Goal: Transaction & Acquisition: Download file/media

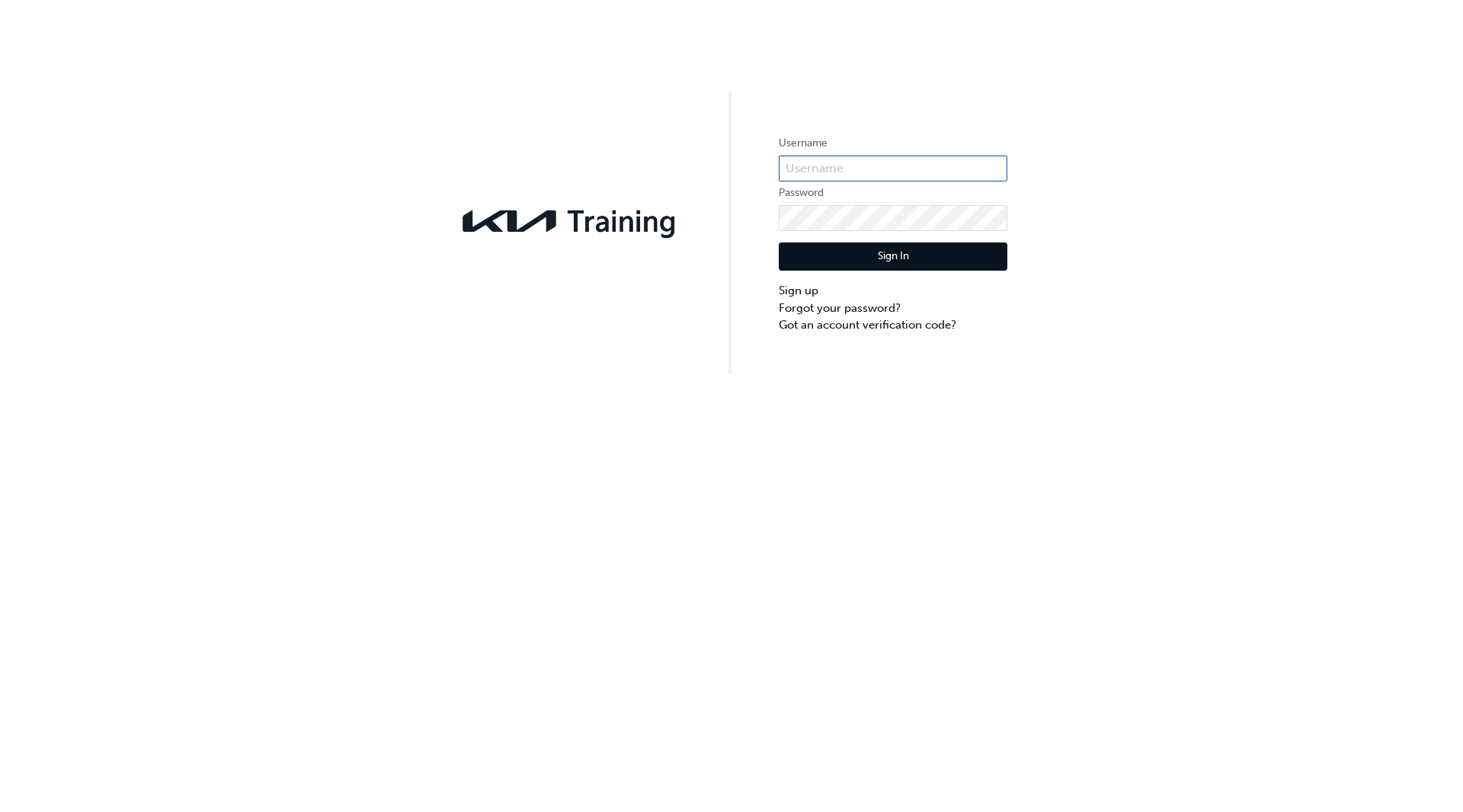
type input "KAU85014I4"
click at [885, 257] on button "Sign In" at bounding box center [893, 256] width 228 height 29
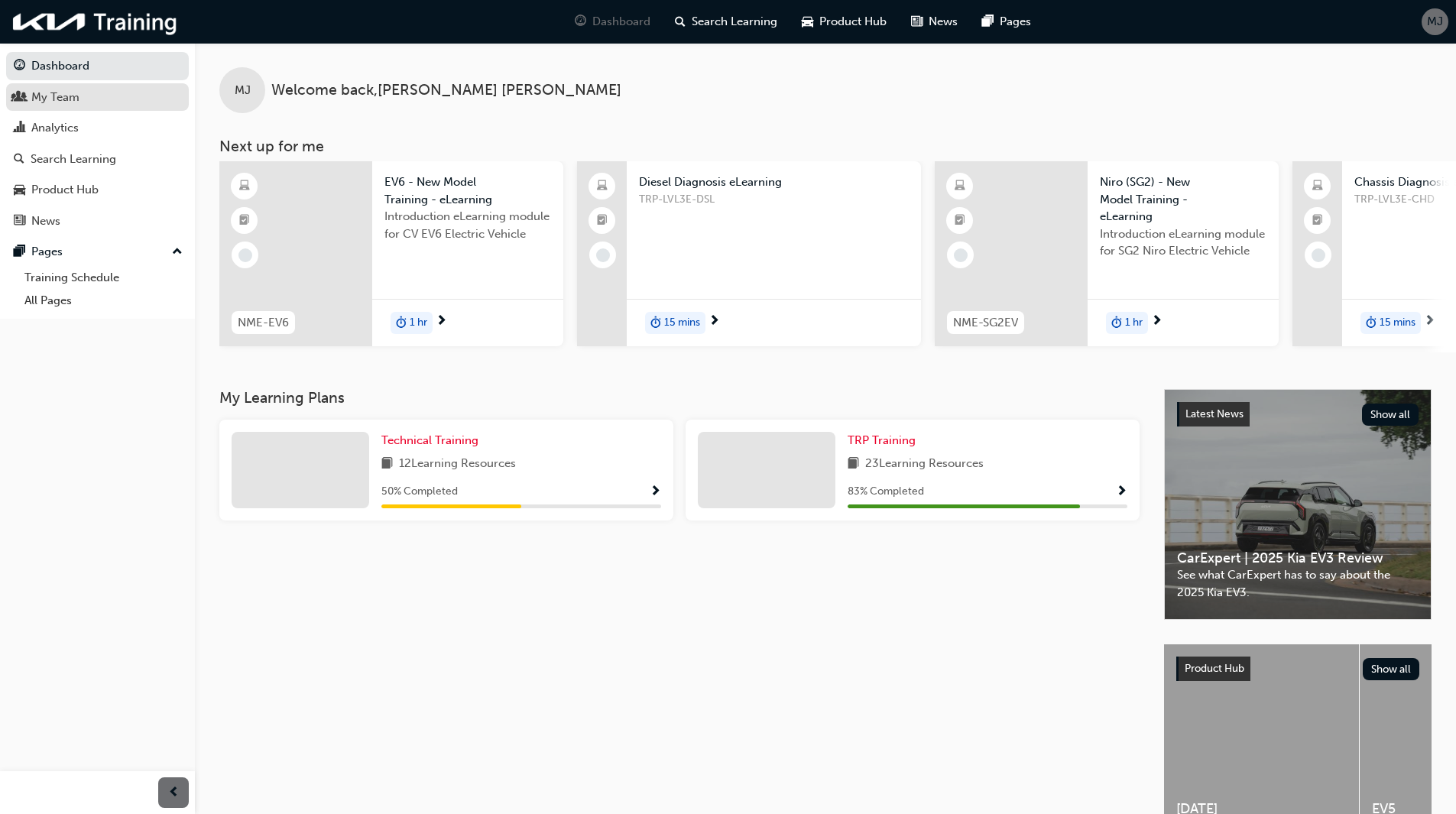
click at [83, 102] on div "My Team" at bounding box center [97, 97] width 167 height 19
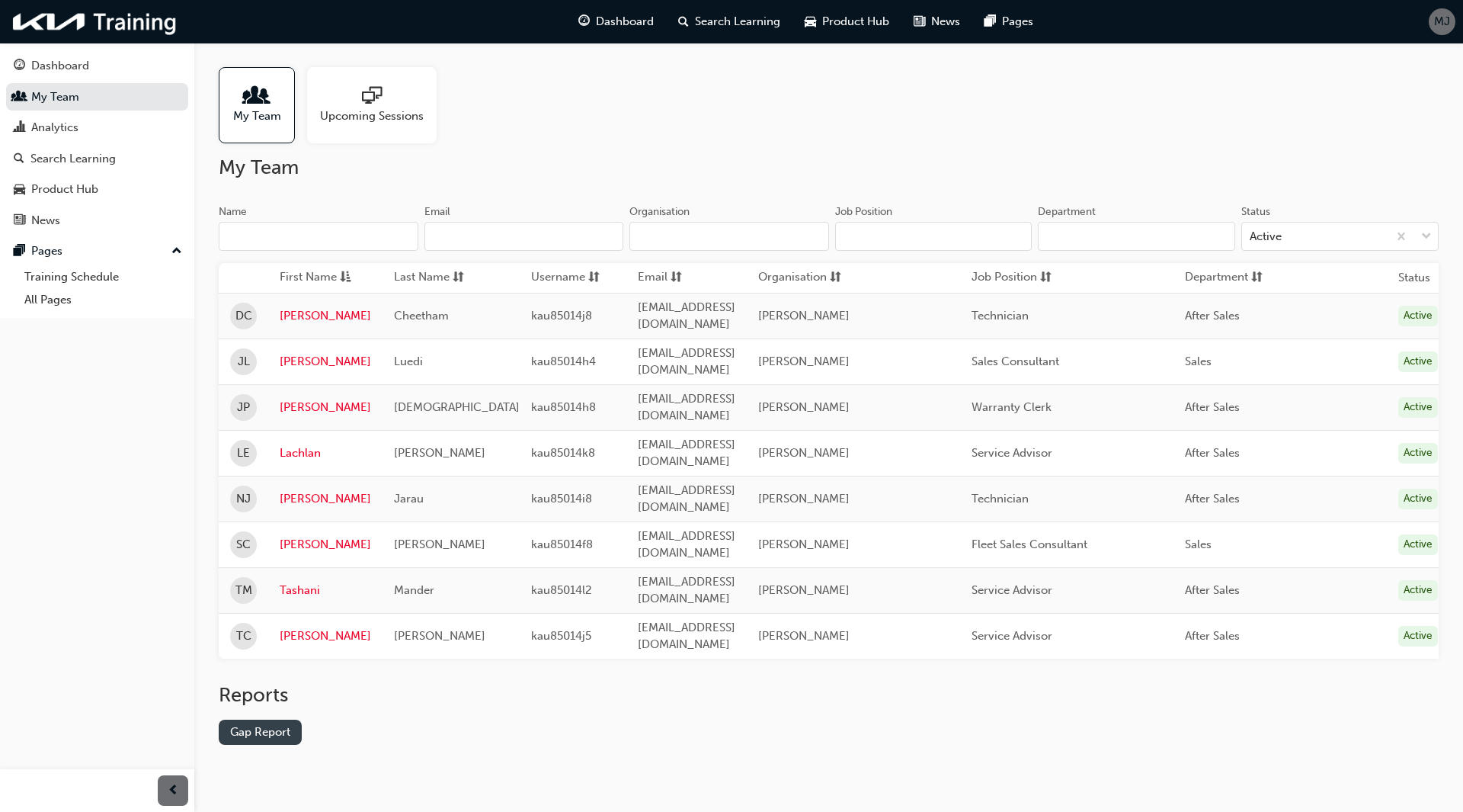
click at [279, 719] on link "Gap Report" at bounding box center [260, 732] width 83 height 26
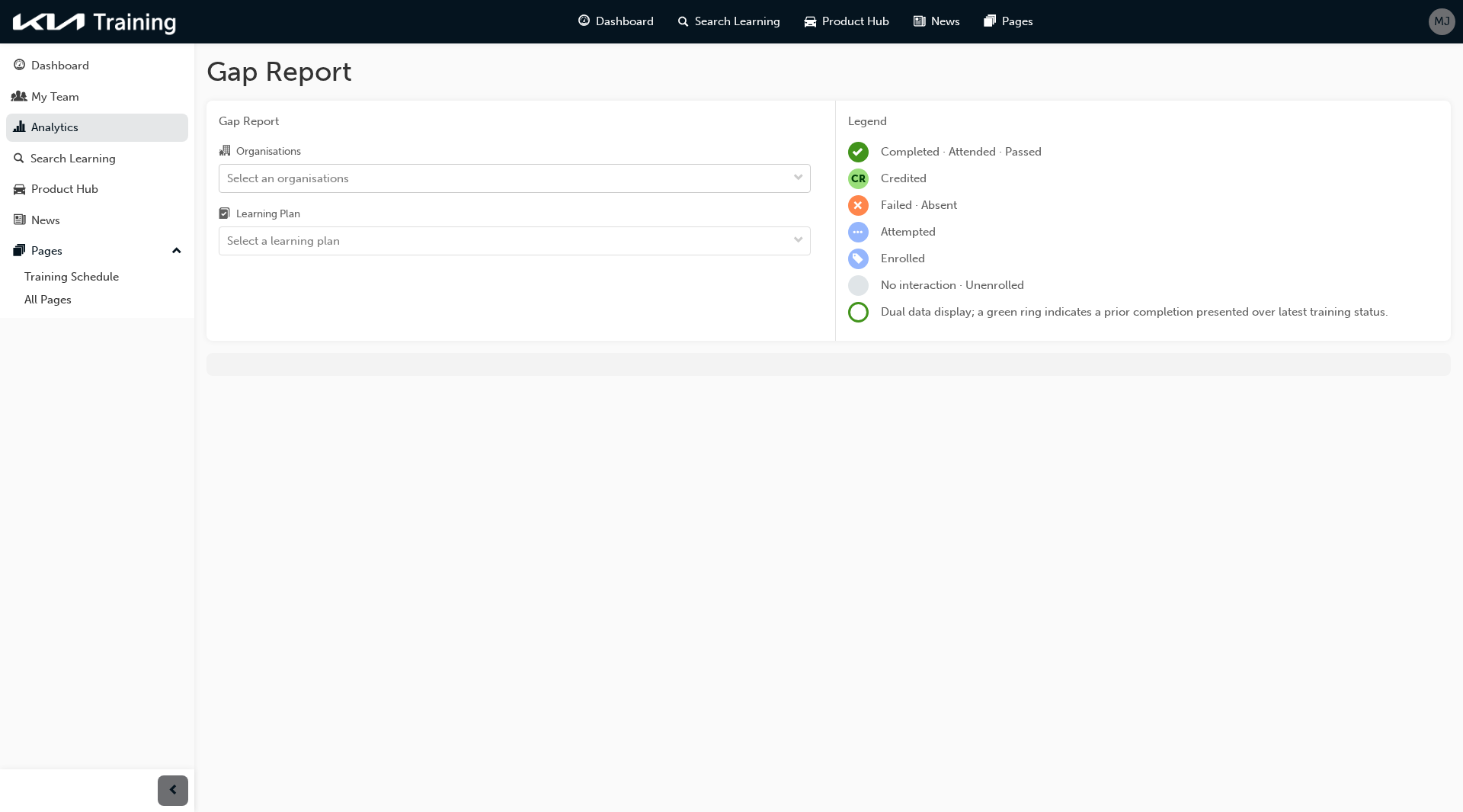
click at [299, 180] on div "Select an organisations" at bounding box center [288, 178] width 122 height 18
click at [228, 180] on input "Organisations Select an organisations" at bounding box center [228, 176] width 2 height 13
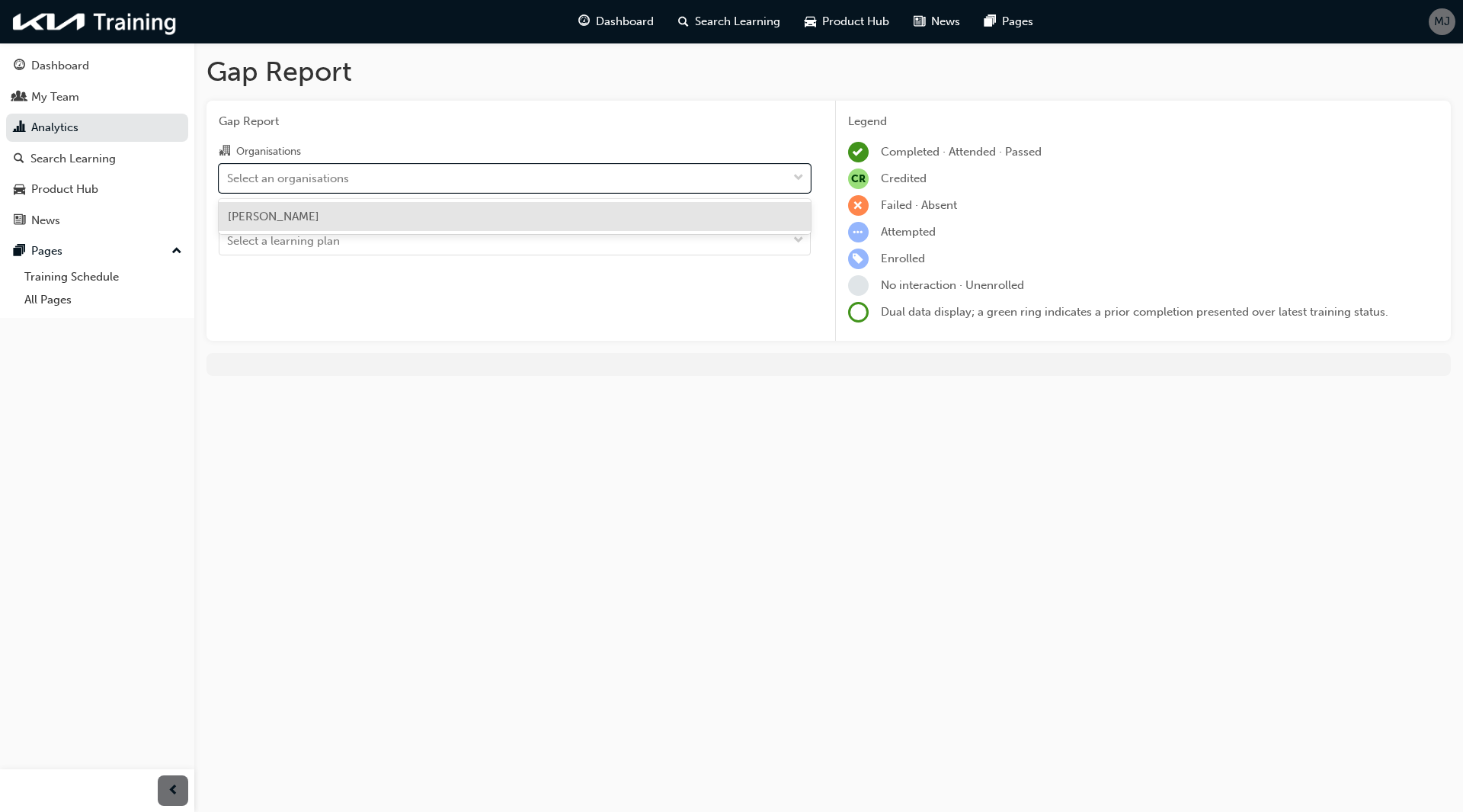
click at [304, 219] on span "[PERSON_NAME]" at bounding box center [273, 216] width 91 height 14
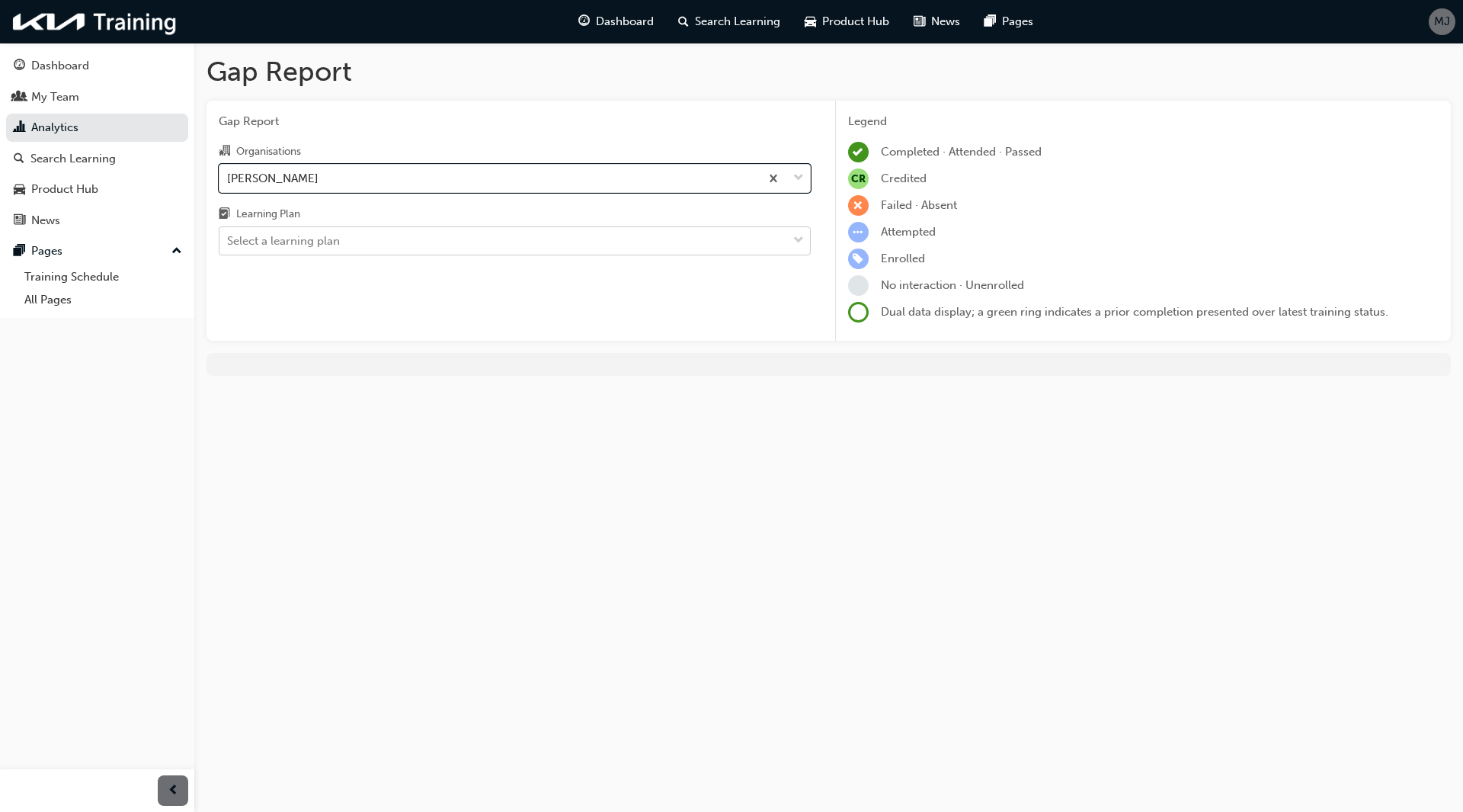
click at [307, 239] on div "Select a learning plan" at bounding box center [284, 241] width 112 height 18
click at [228, 239] on input "Learning Plan Select a learning plan" at bounding box center [228, 240] width 2 height 13
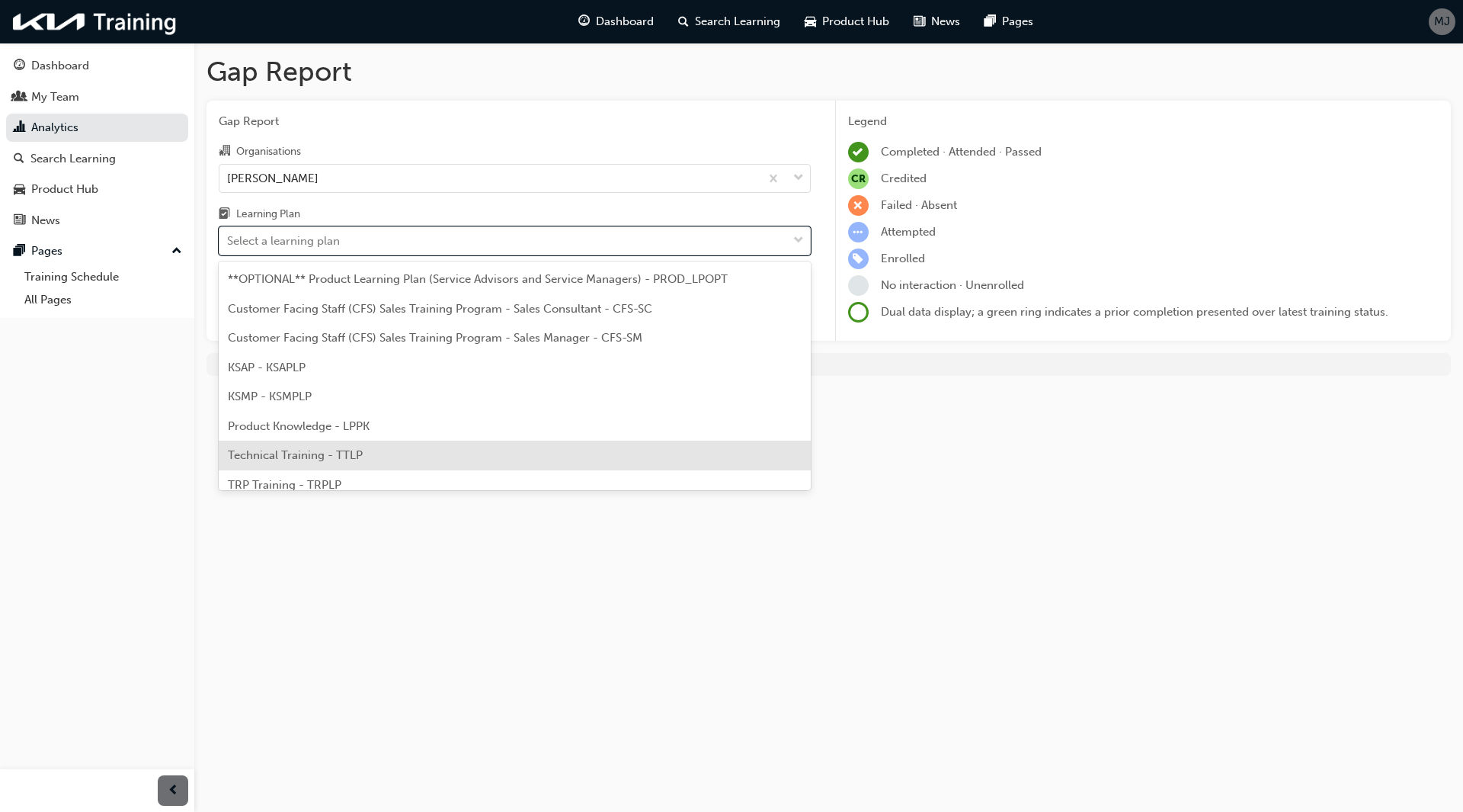
click at [324, 455] on span "Technical Training - TTLP" at bounding box center [295, 455] width 135 height 14
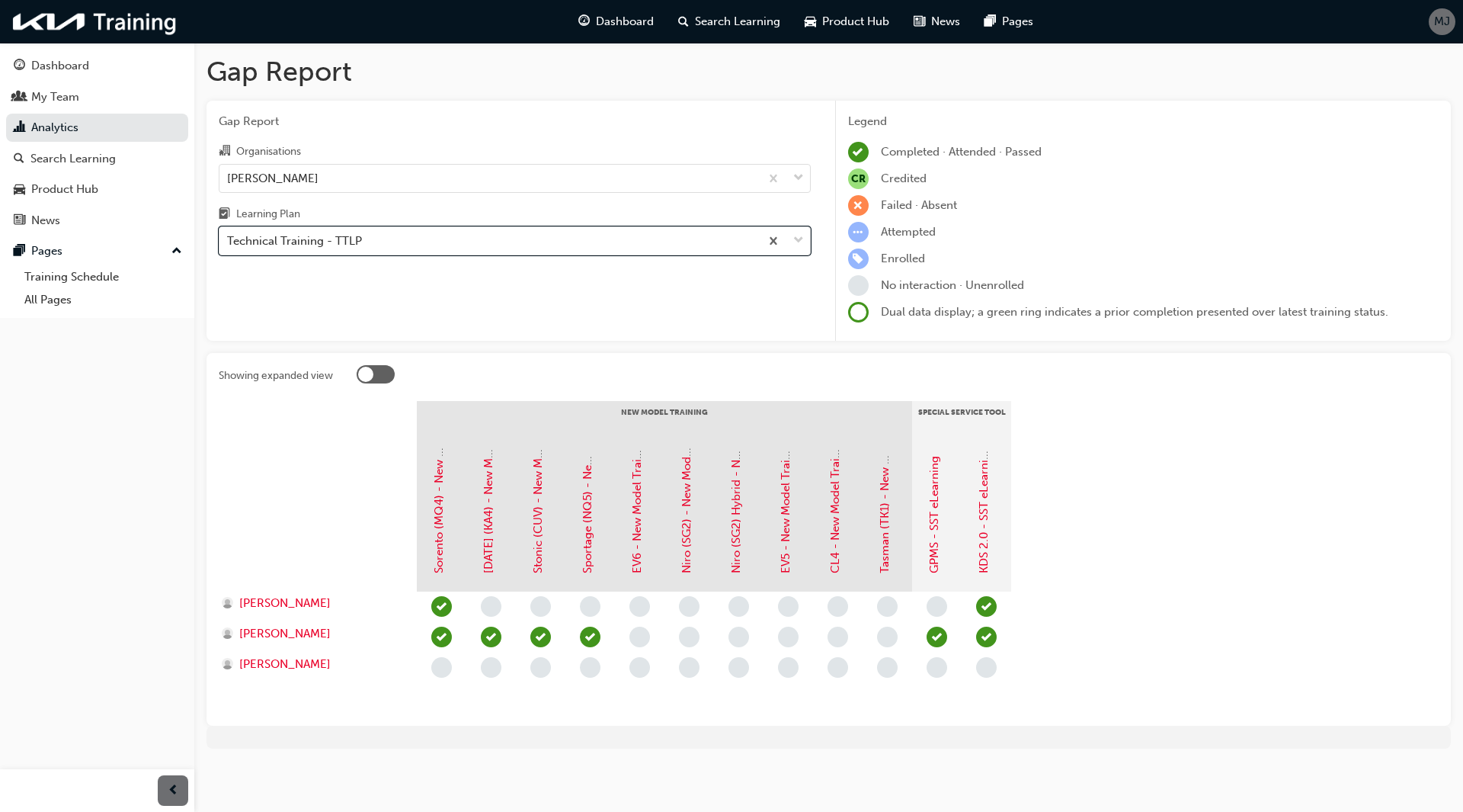
click at [321, 260] on div "Gap Report Organisations [PERSON_NAME] Kia Learning Plan option Technical Train…" at bounding box center [515, 221] width 617 height 241
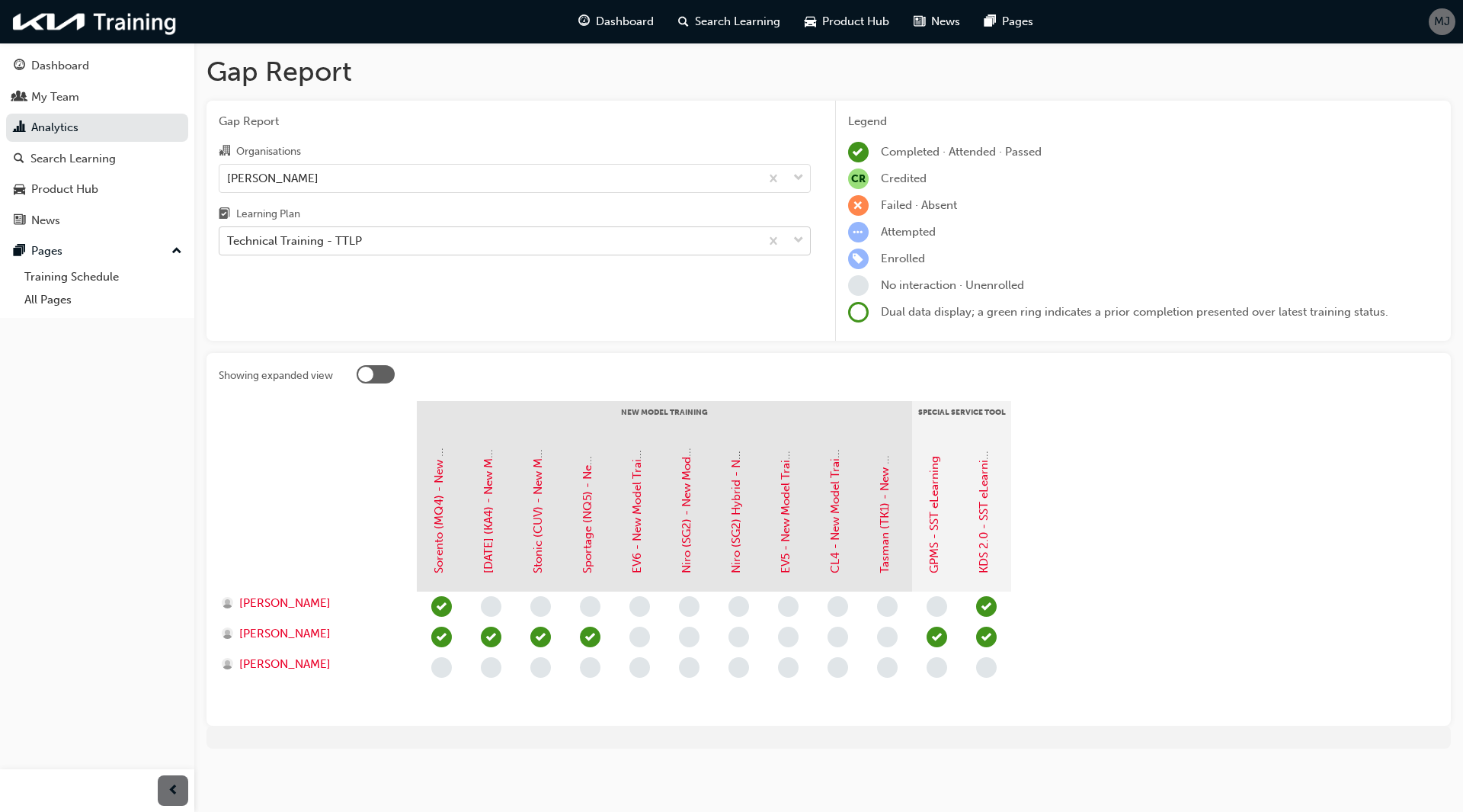
click at [328, 250] on div "Technical Training - TTLP" at bounding box center [490, 240] width 540 height 26
click at [228, 247] on input "Learning Plan Technical Training - TTLP" at bounding box center [228, 240] width 2 height 13
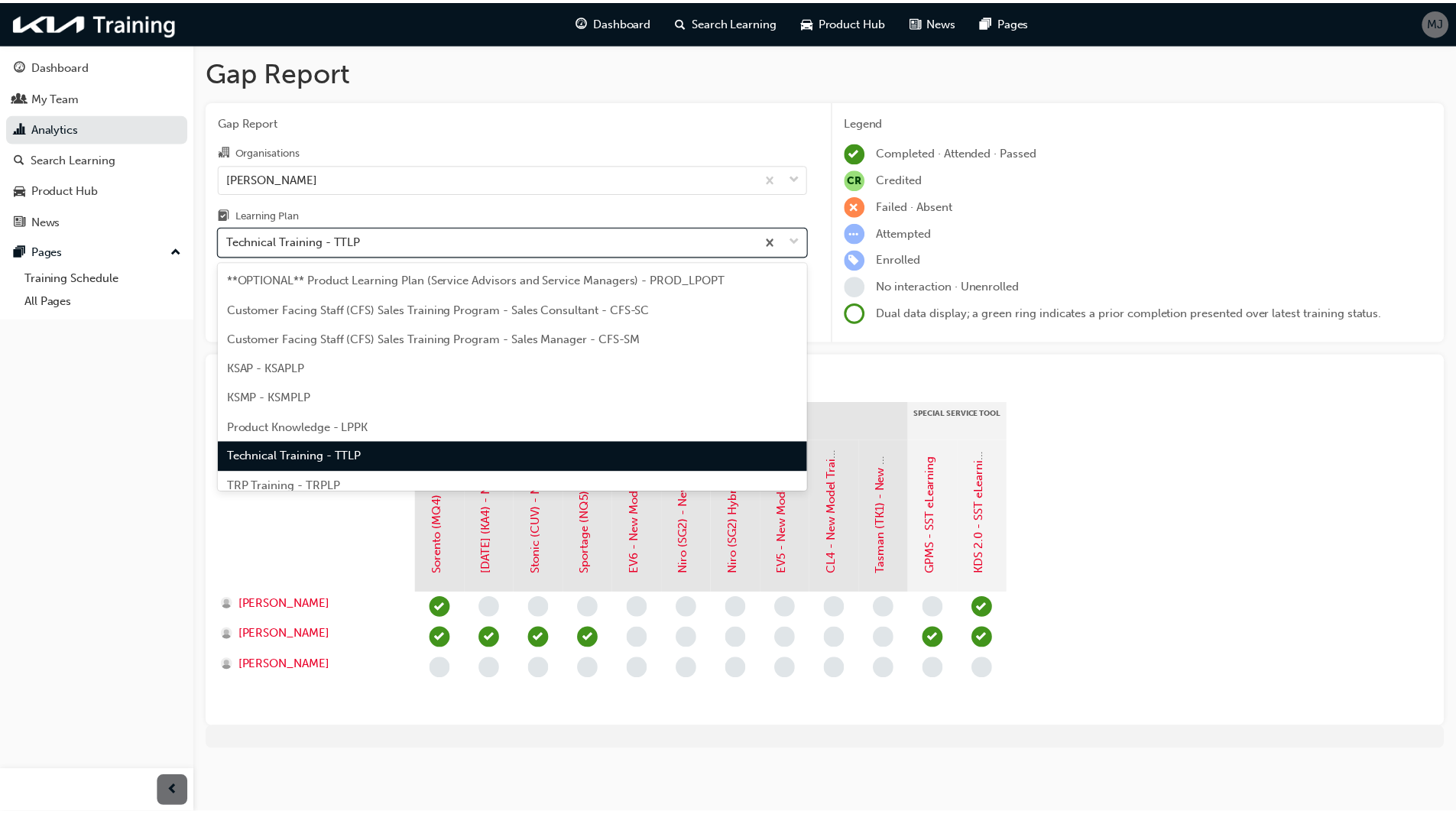
scroll to position [42, 0]
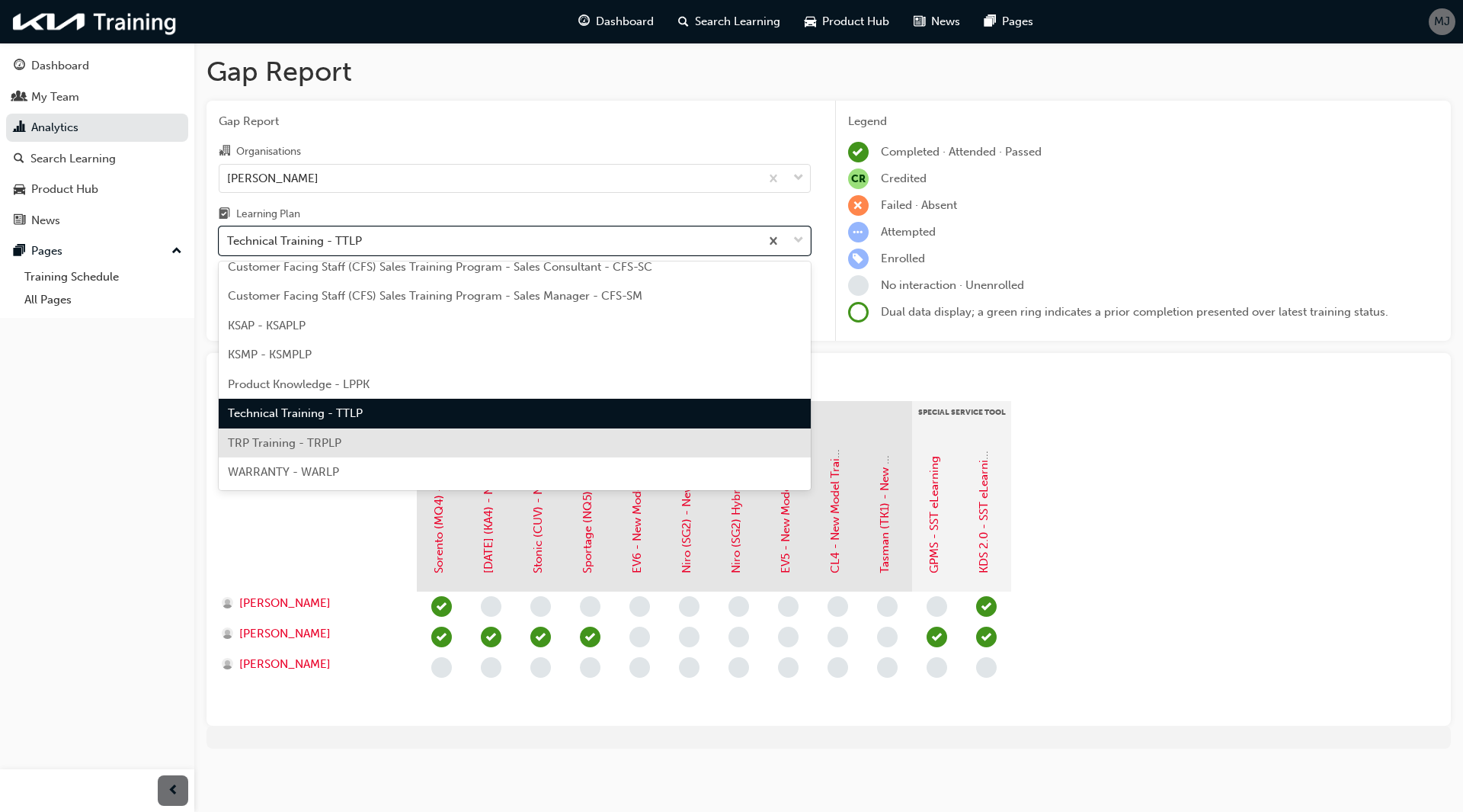
click at [420, 447] on div "TRP Training - TRPLP" at bounding box center [515, 443] width 592 height 30
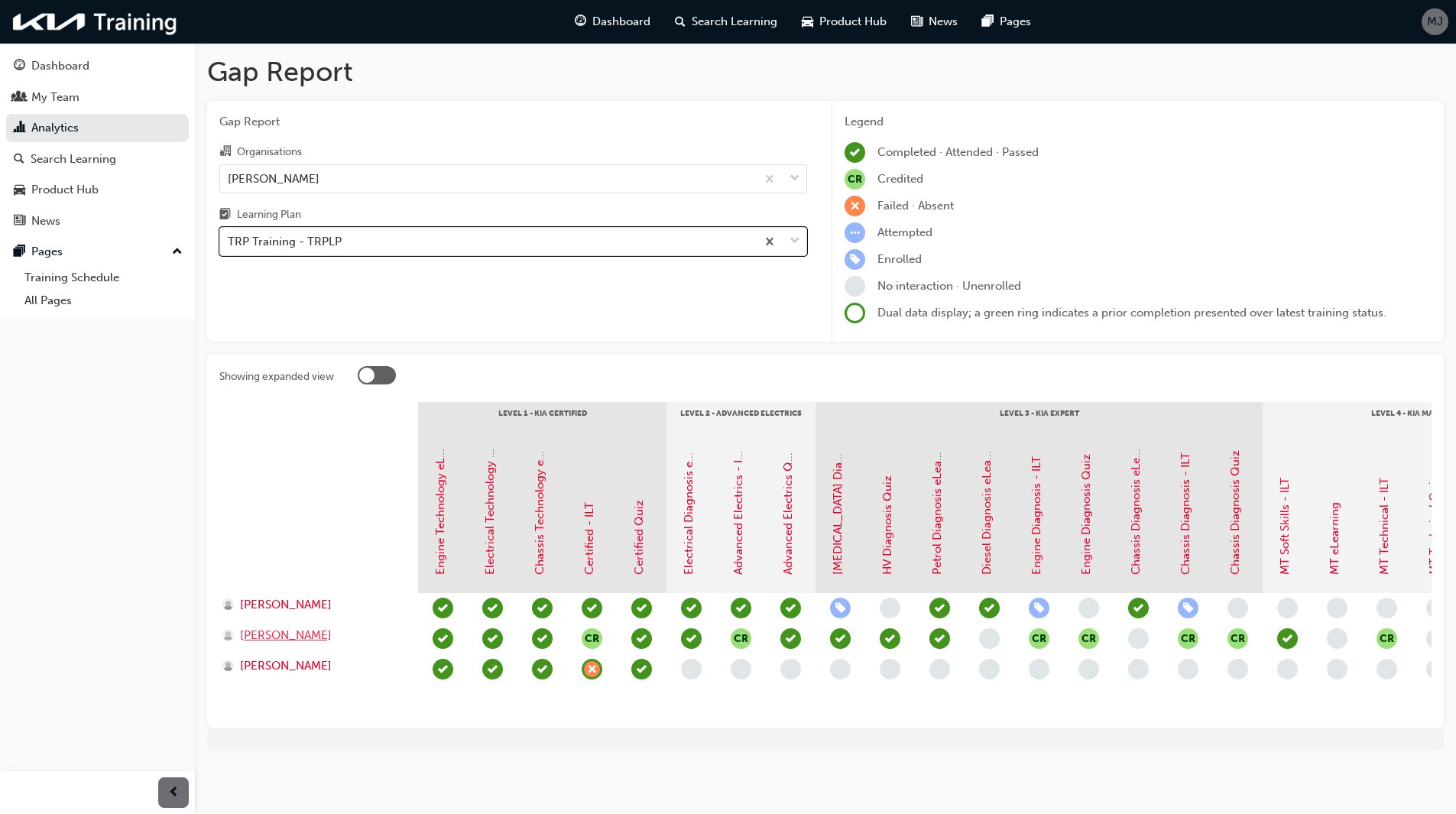
click at [302, 631] on span "[PERSON_NAME]" at bounding box center [285, 635] width 91 height 18
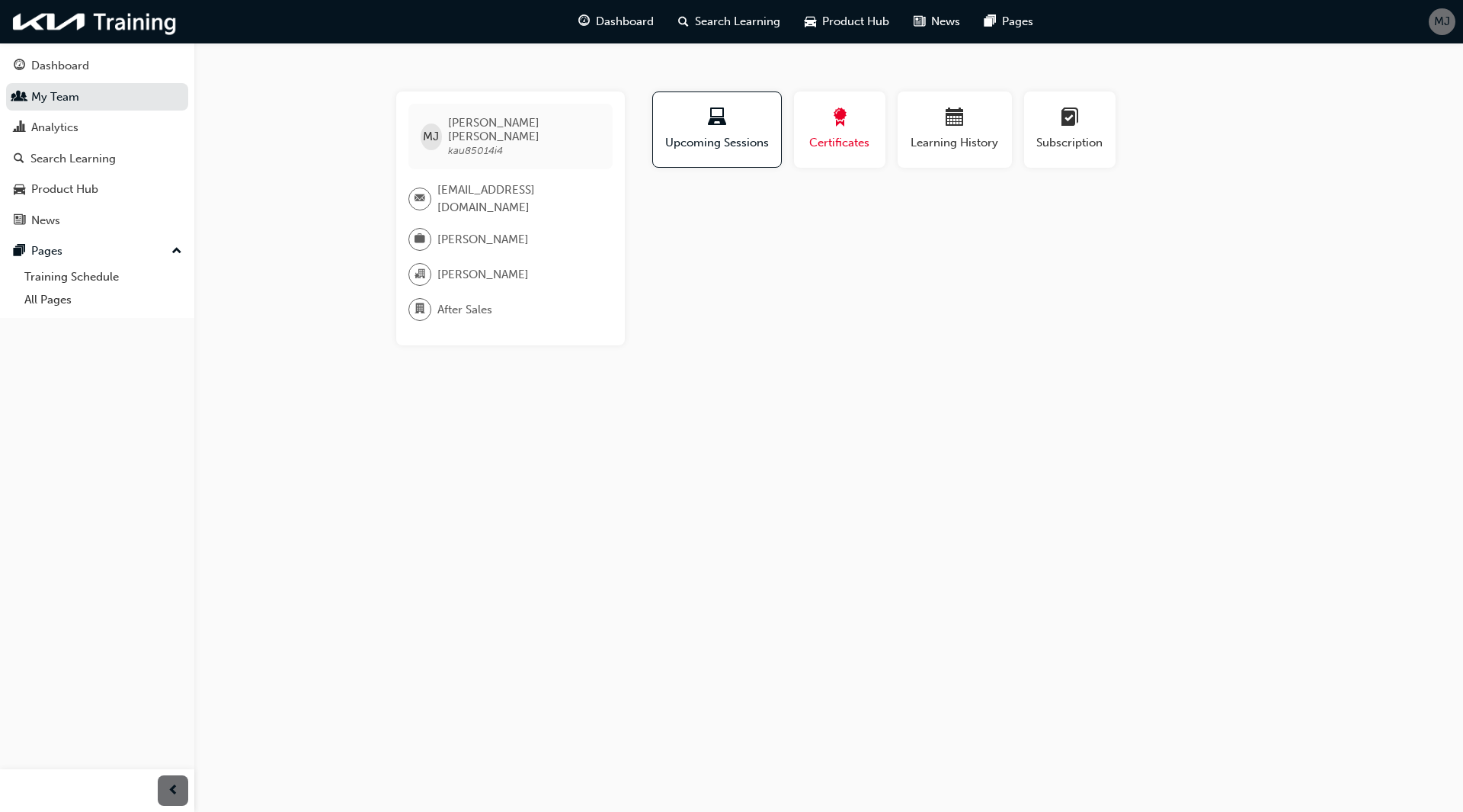
click at [814, 112] on div "button" at bounding box center [839, 120] width 68 height 24
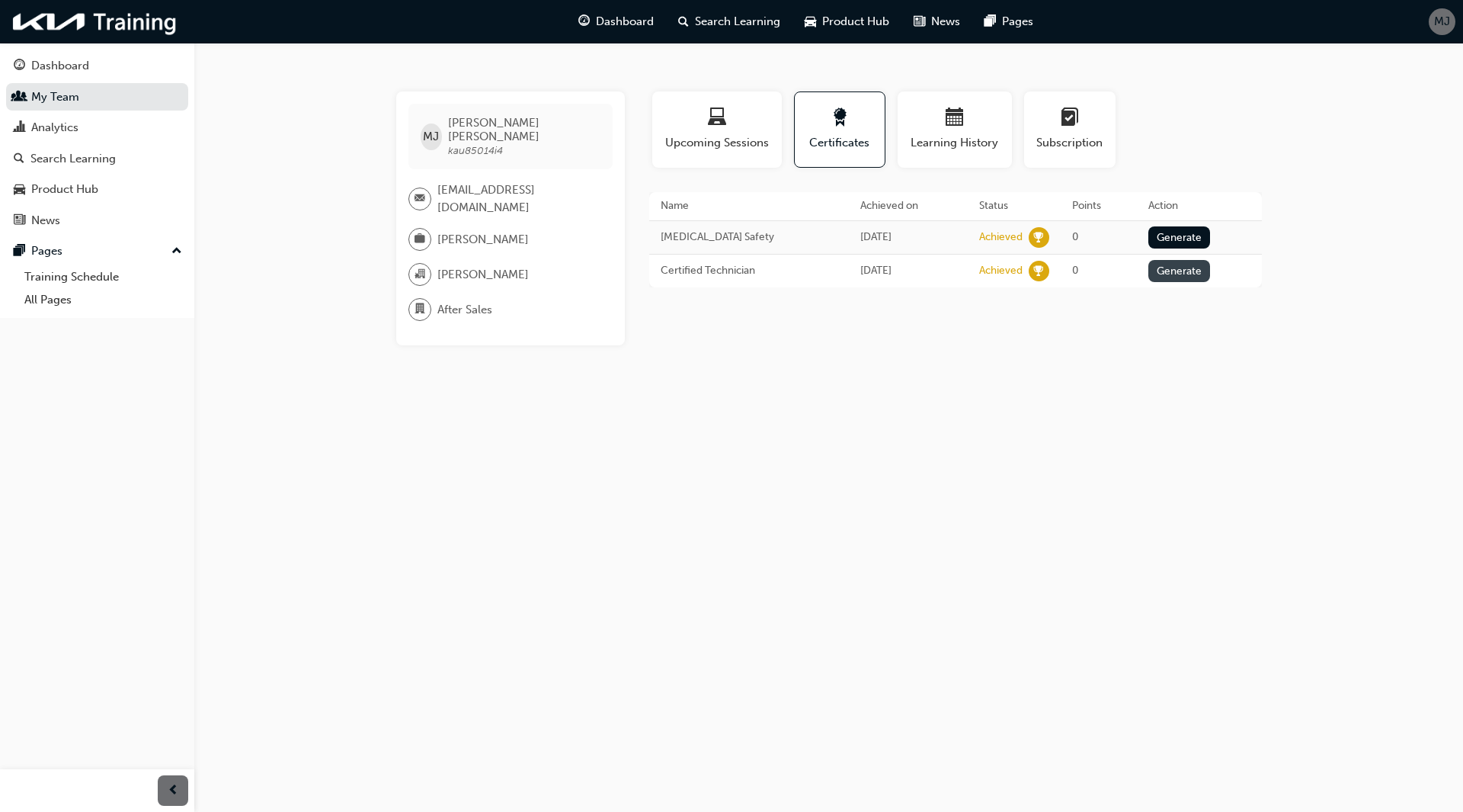
click at [1188, 270] on button "Generate" at bounding box center [1179, 271] width 62 height 22
click at [1170, 270] on link "Download PDF" at bounding box center [1174, 269] width 70 height 13
click at [942, 118] on div "button" at bounding box center [954, 120] width 91 height 24
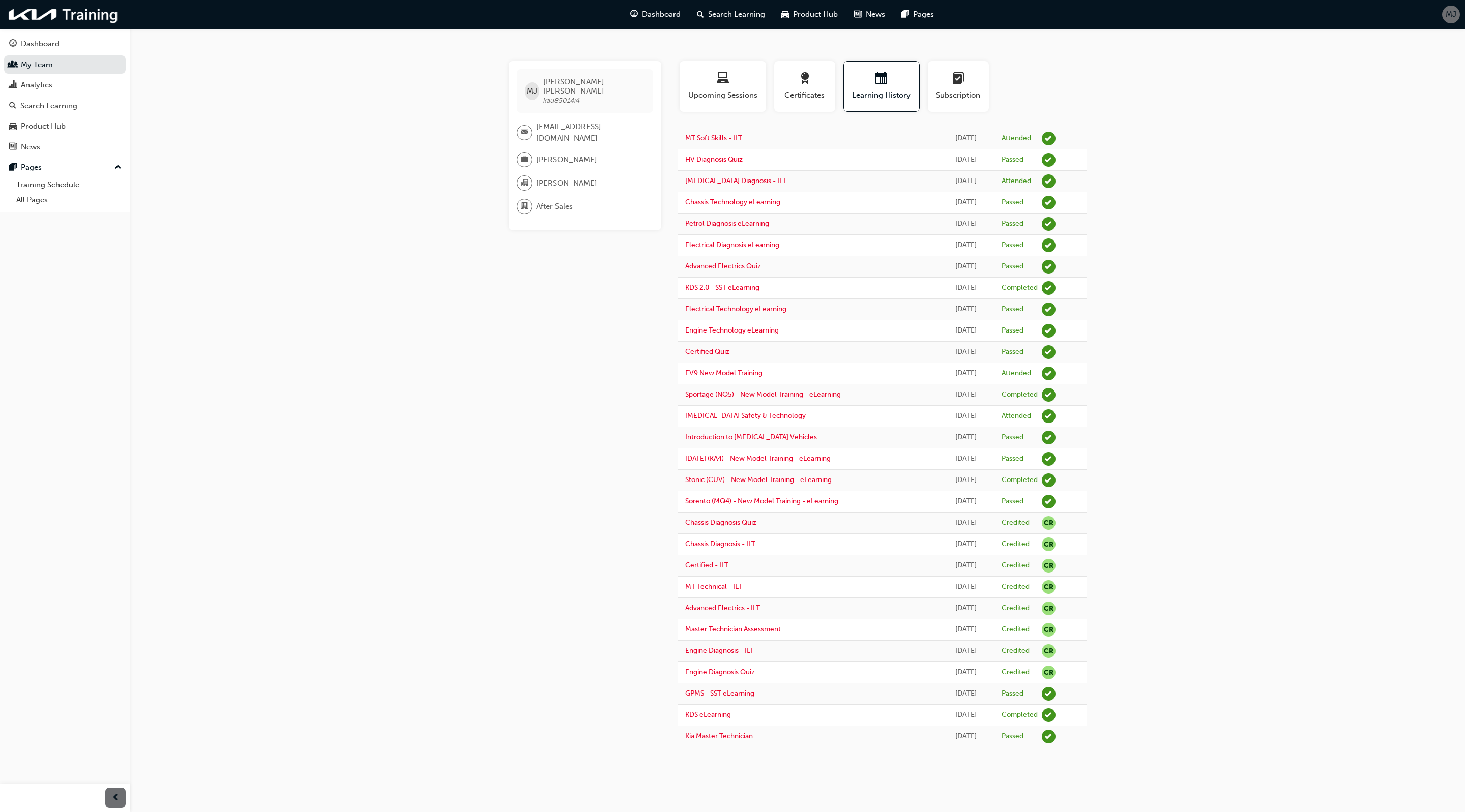
drag, startPoint x: 177, startPoint y: 217, endPoint x: 133, endPoint y: 13, distance: 208.7
click at [177, 197] on div "[PERSON_NAME] [PERSON_NAME] kau85014i4 [EMAIL_ADDRESS][DOMAIN_NAME] [PERSON_NAM…" at bounding box center [732, 406] width 1465 height 812
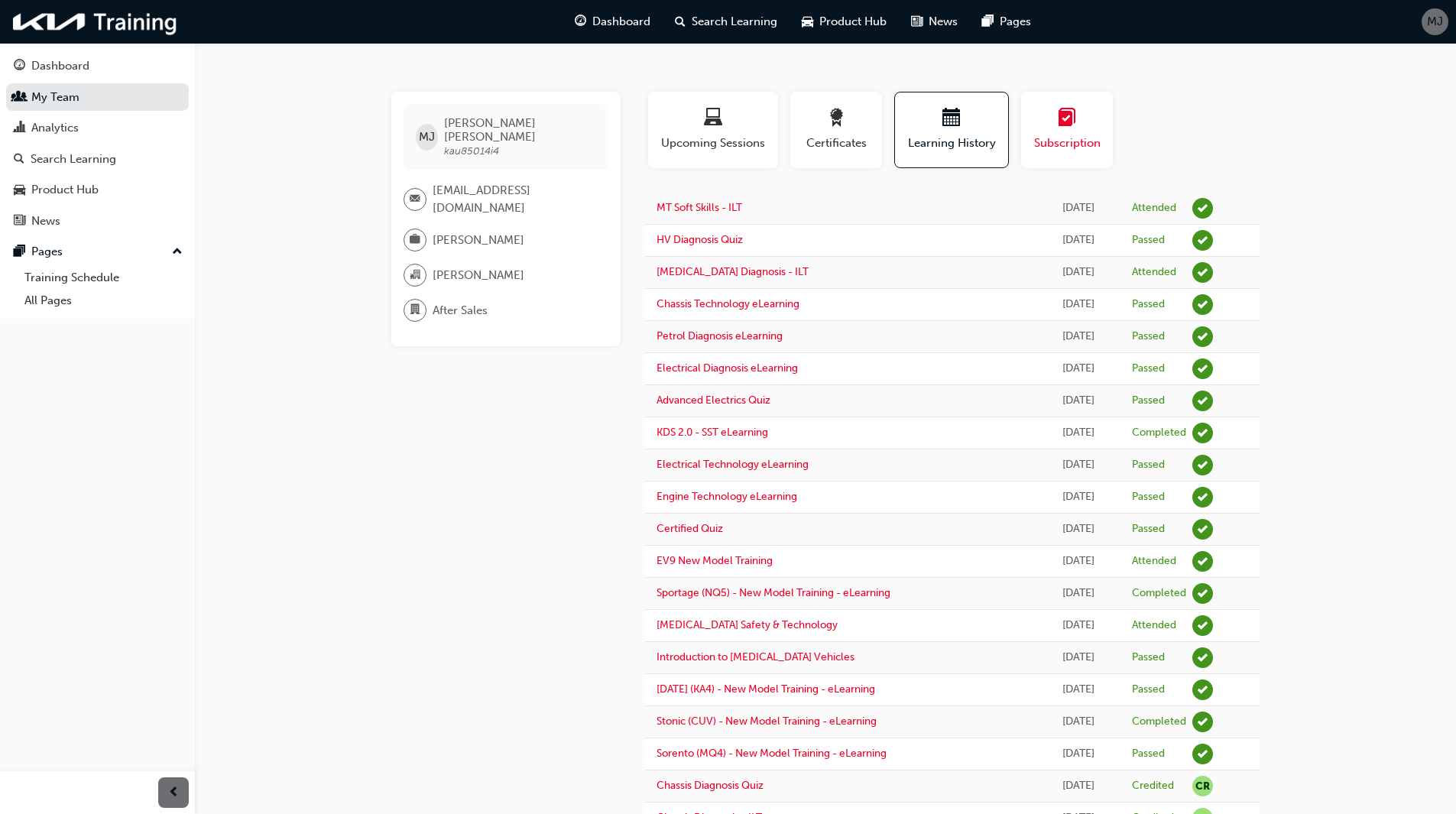
click at [1072, 120] on span "learningplan-icon" at bounding box center [1066, 119] width 18 height 20
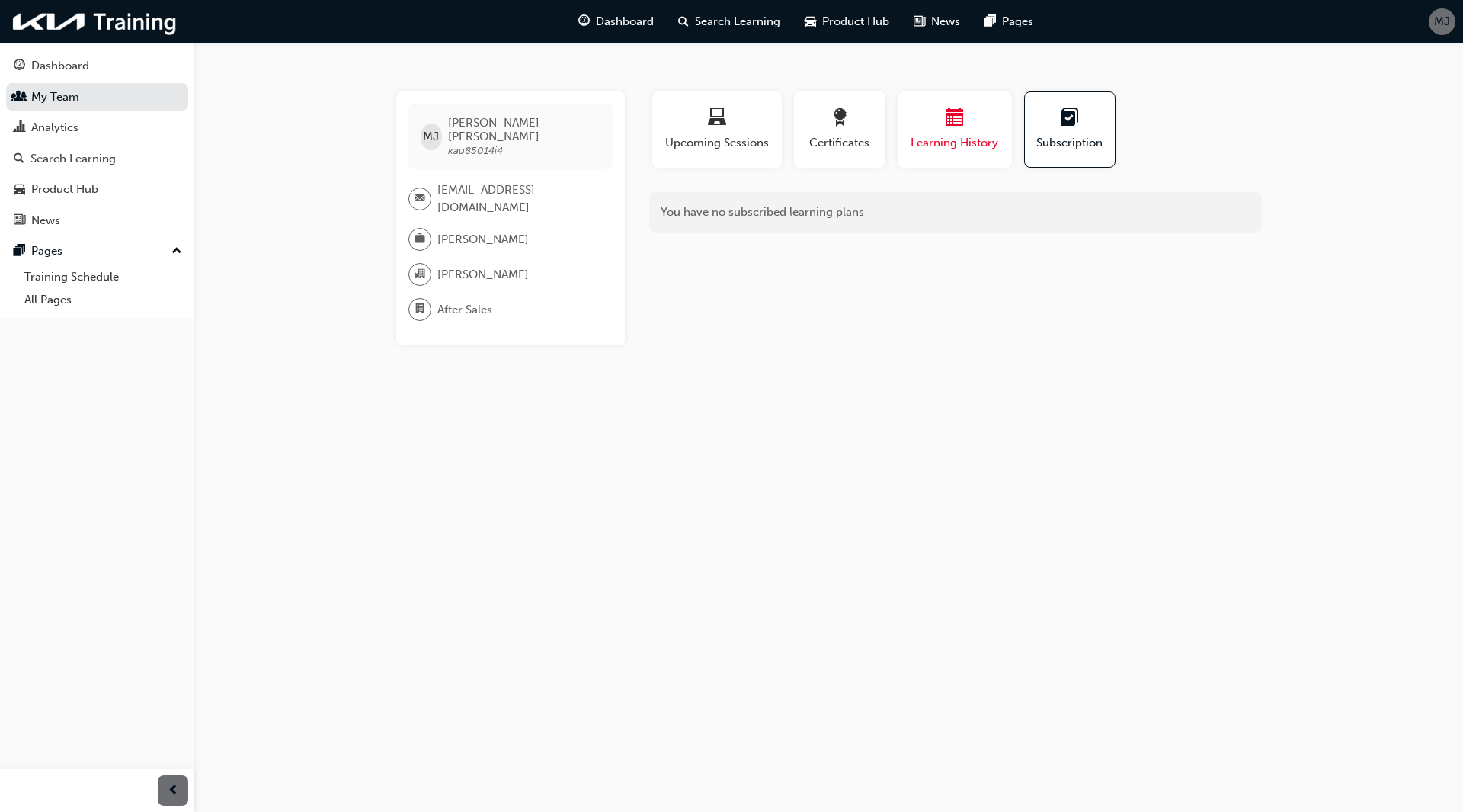
click at [954, 116] on span "calendar-icon" at bounding box center [954, 118] width 18 height 20
